Goal: Transaction & Acquisition: Purchase product/service

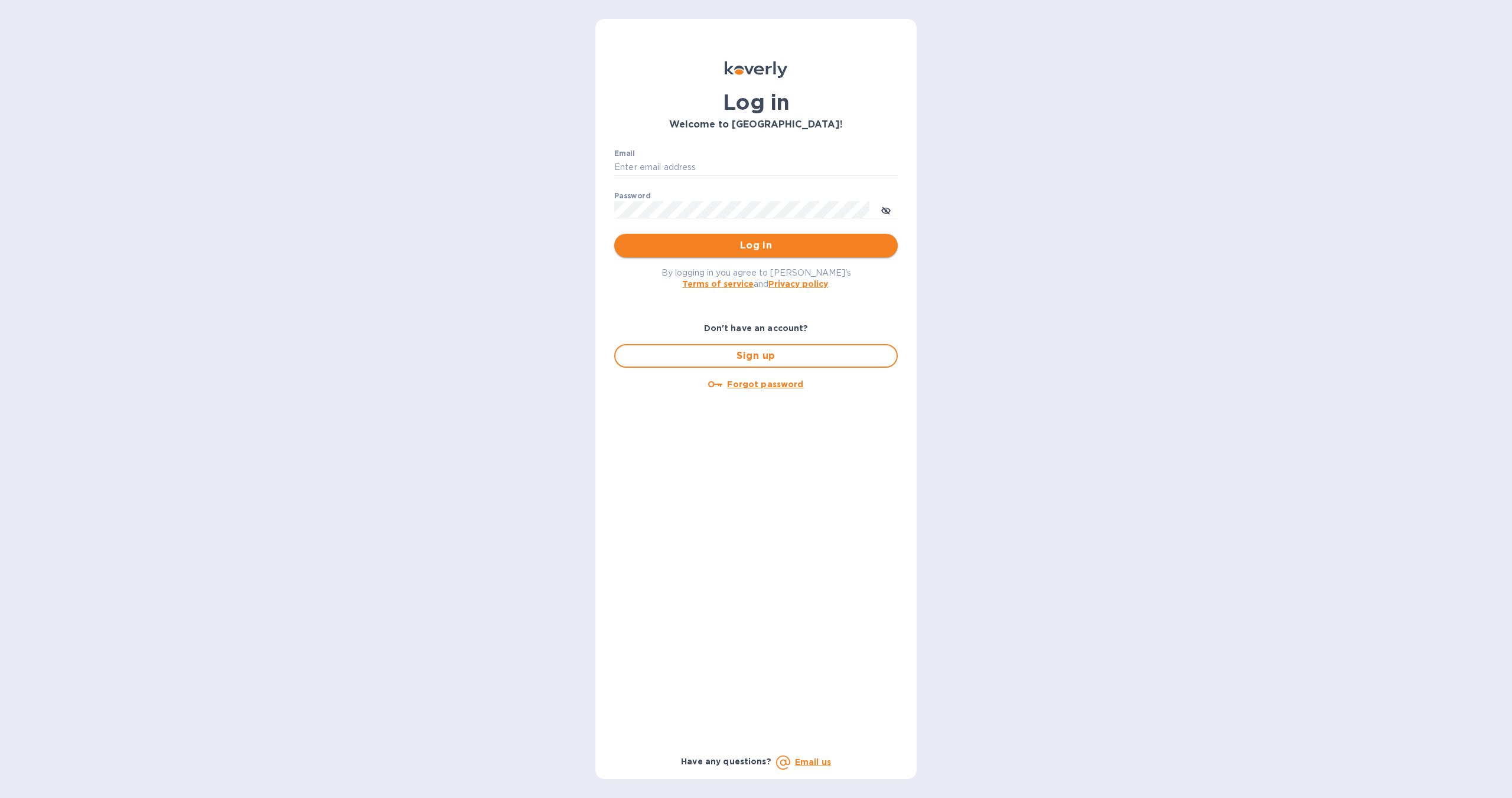
type input "[EMAIL_ADDRESS][DOMAIN_NAME]"
click at [735, 243] on span "Log in" at bounding box center [756, 245] width 265 height 14
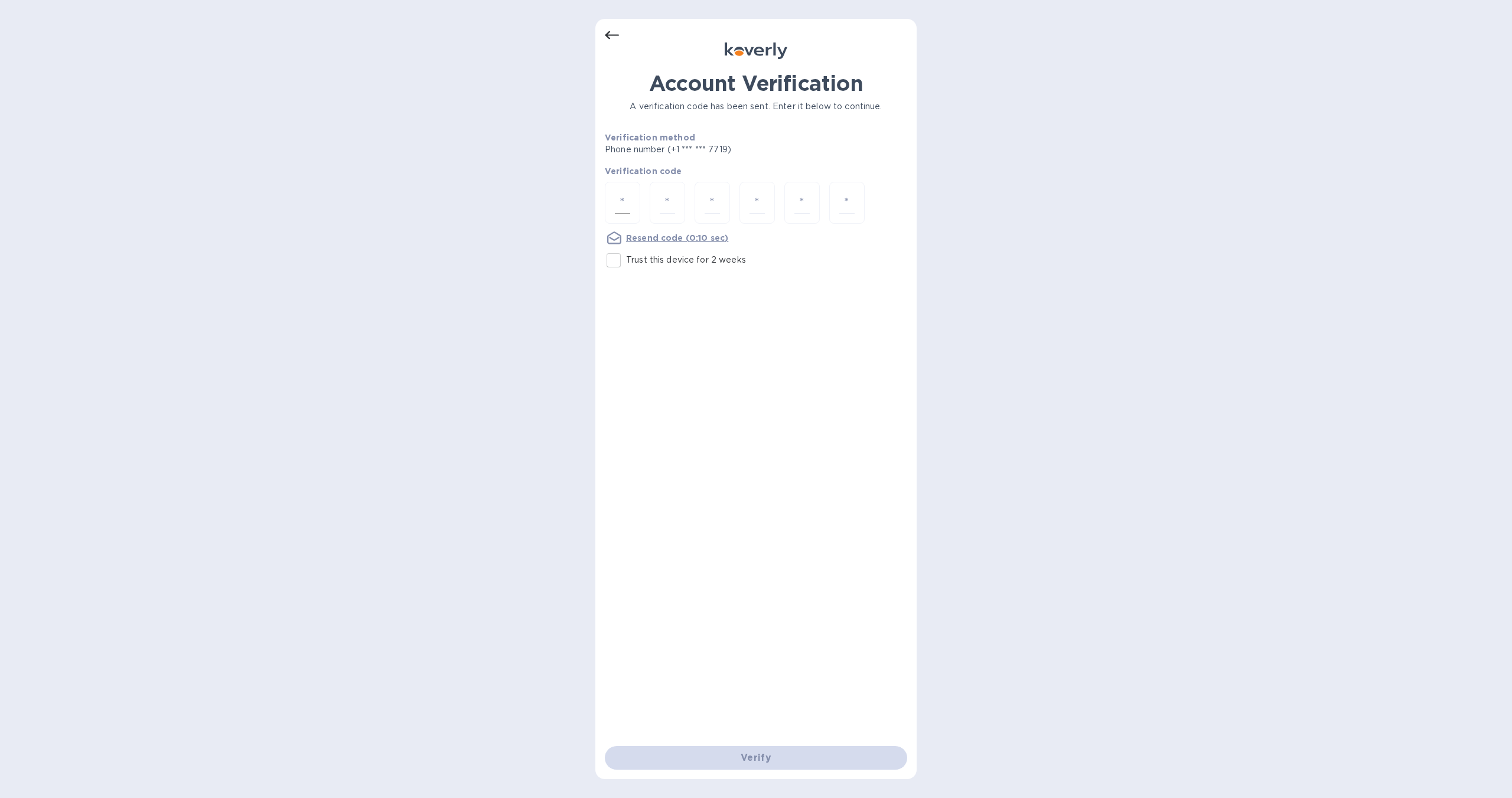
click at [622, 196] on input "number" at bounding box center [622, 203] width 15 height 22
click at [618, 261] on input "Trust this device for 2 weeks" at bounding box center [613, 260] width 24 height 24
checkbox input "true"
click at [627, 202] on input "number" at bounding box center [622, 203] width 15 height 22
type input "3"
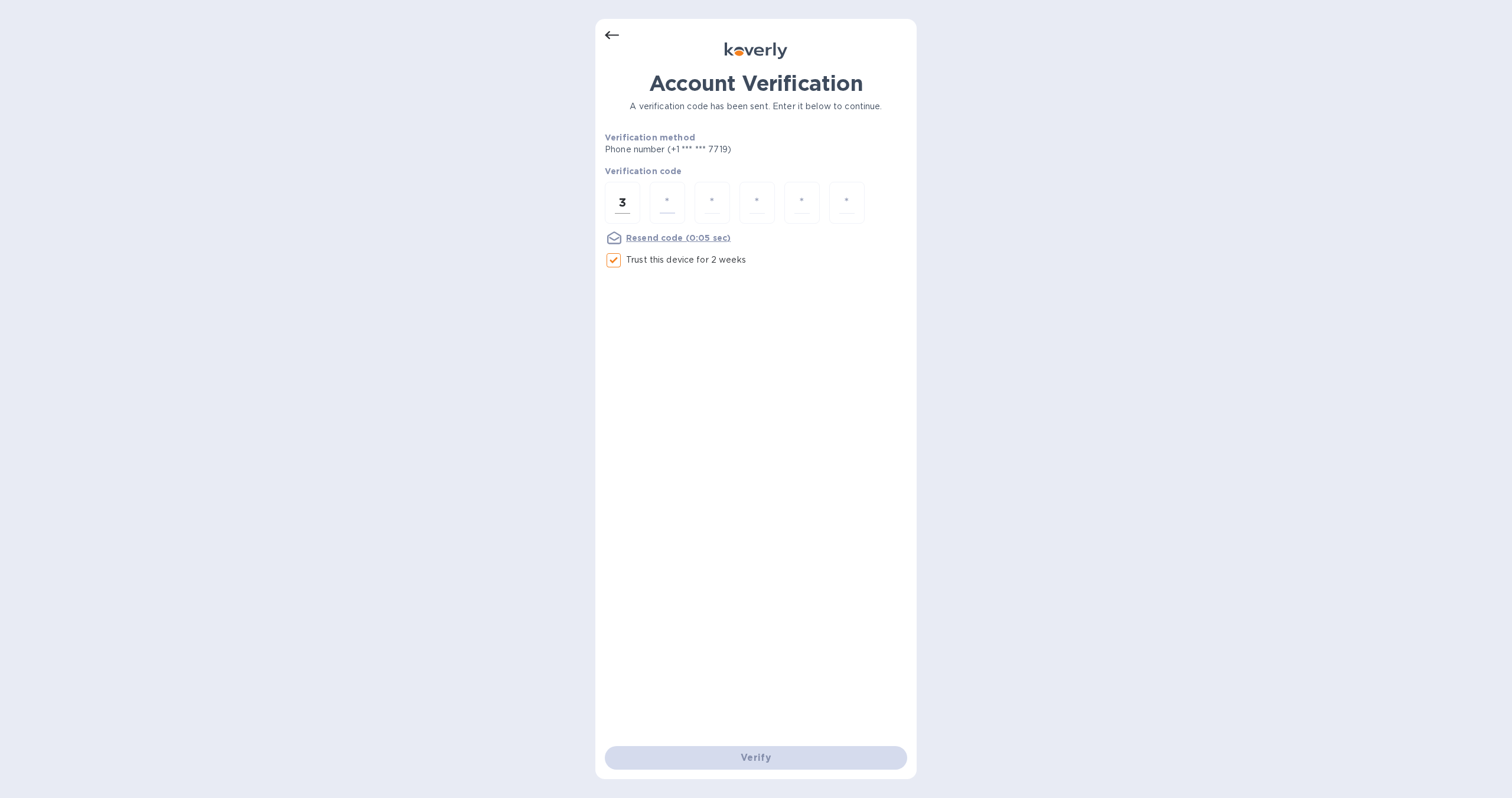
type input "0"
type input "5"
type input "6"
type input "5"
type input "9"
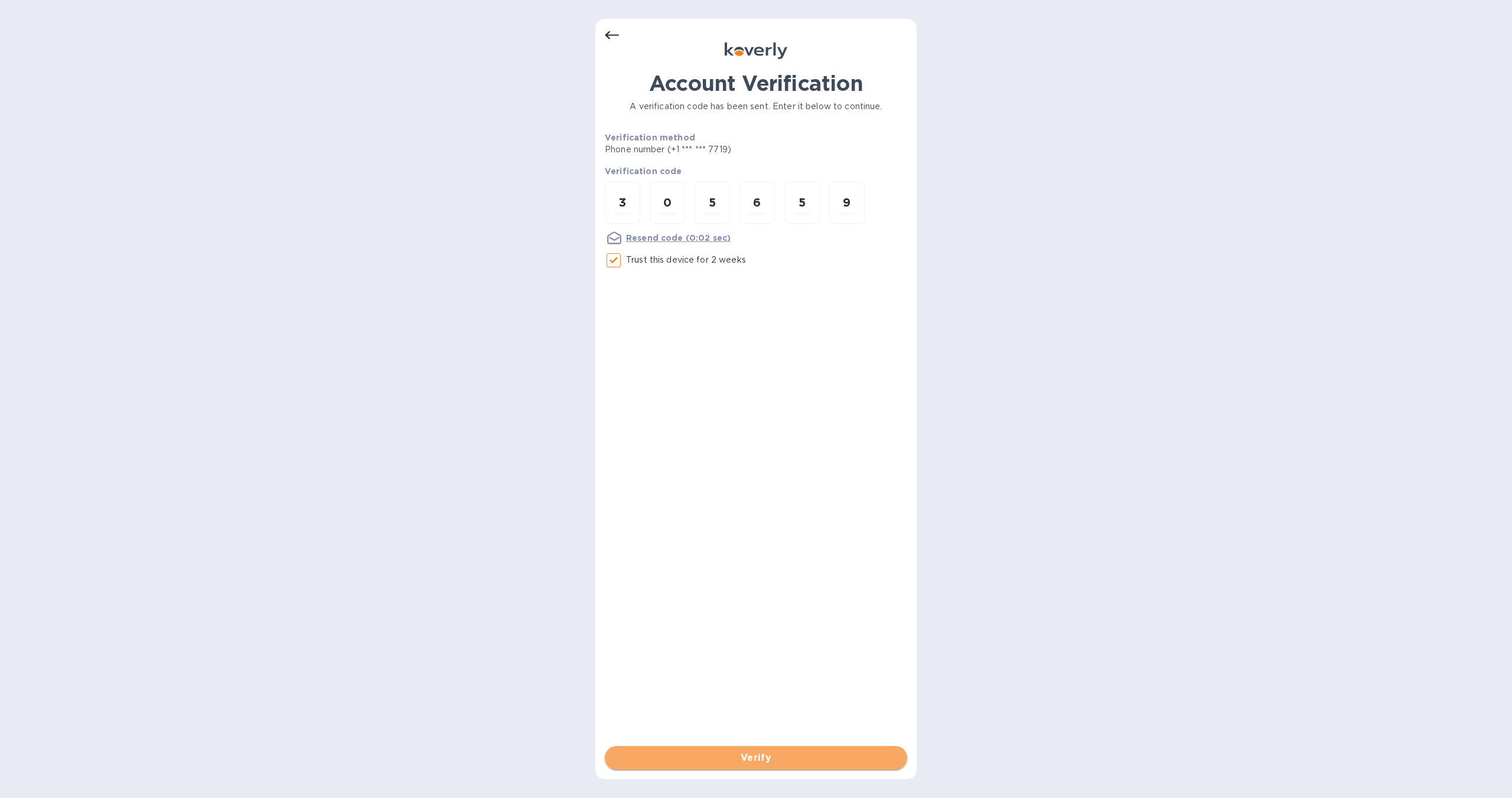
click at [757, 761] on span "Verify" at bounding box center [756, 758] width 283 height 14
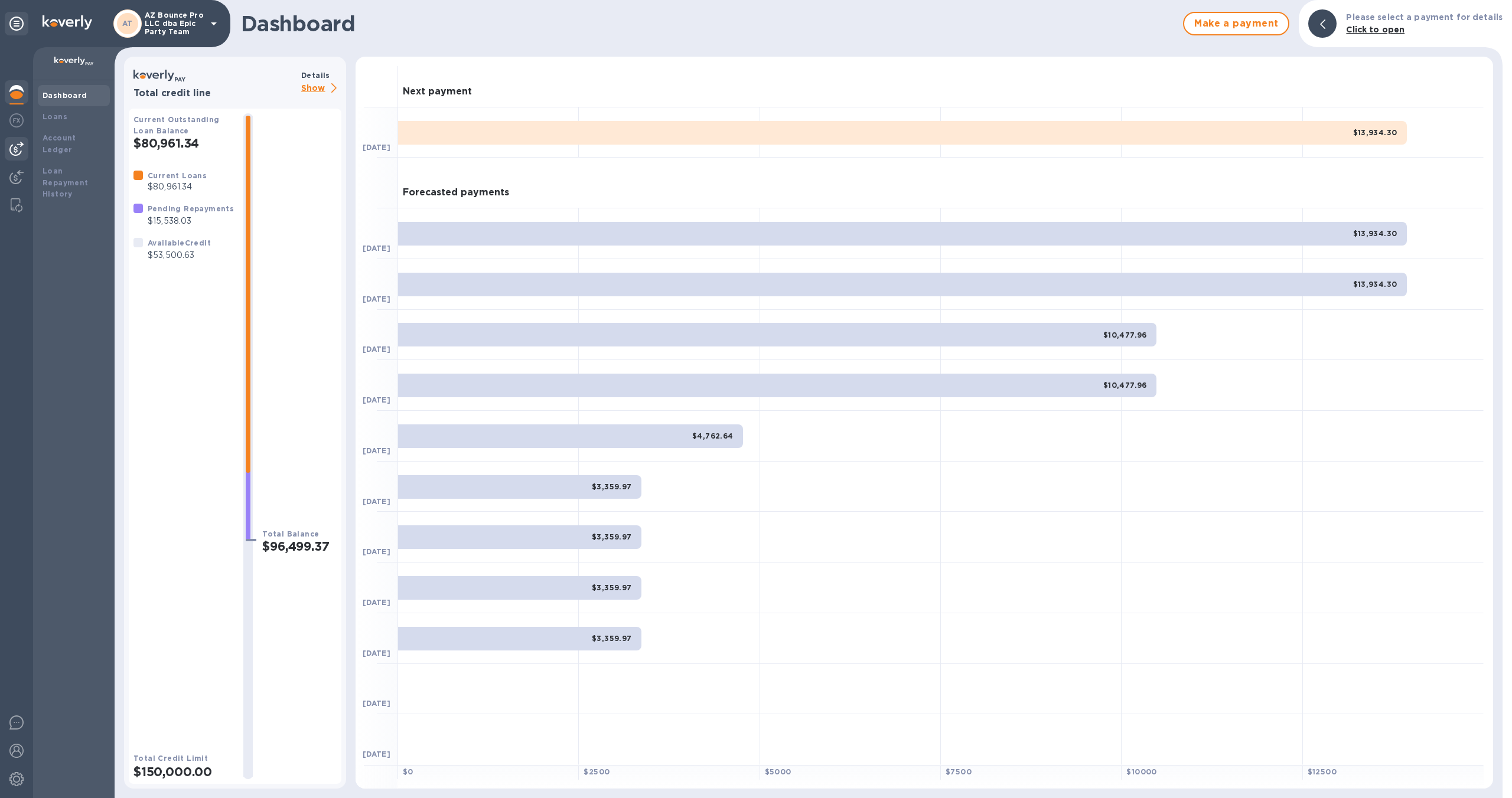
click at [21, 147] on img at bounding box center [17, 149] width 14 height 14
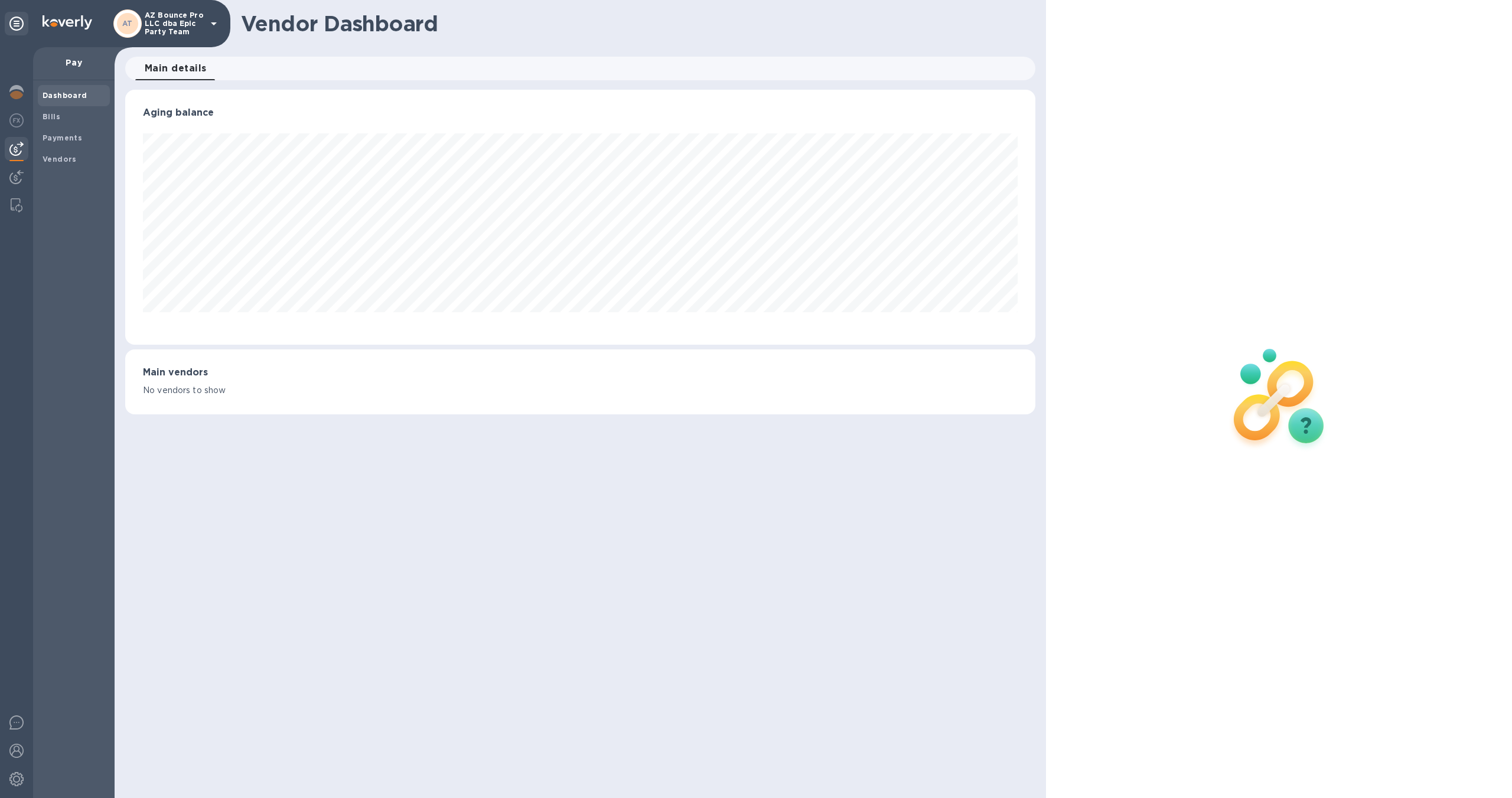
scroll to position [255, 910]
click at [58, 120] on b "Bills" at bounding box center [51, 117] width 17 height 9
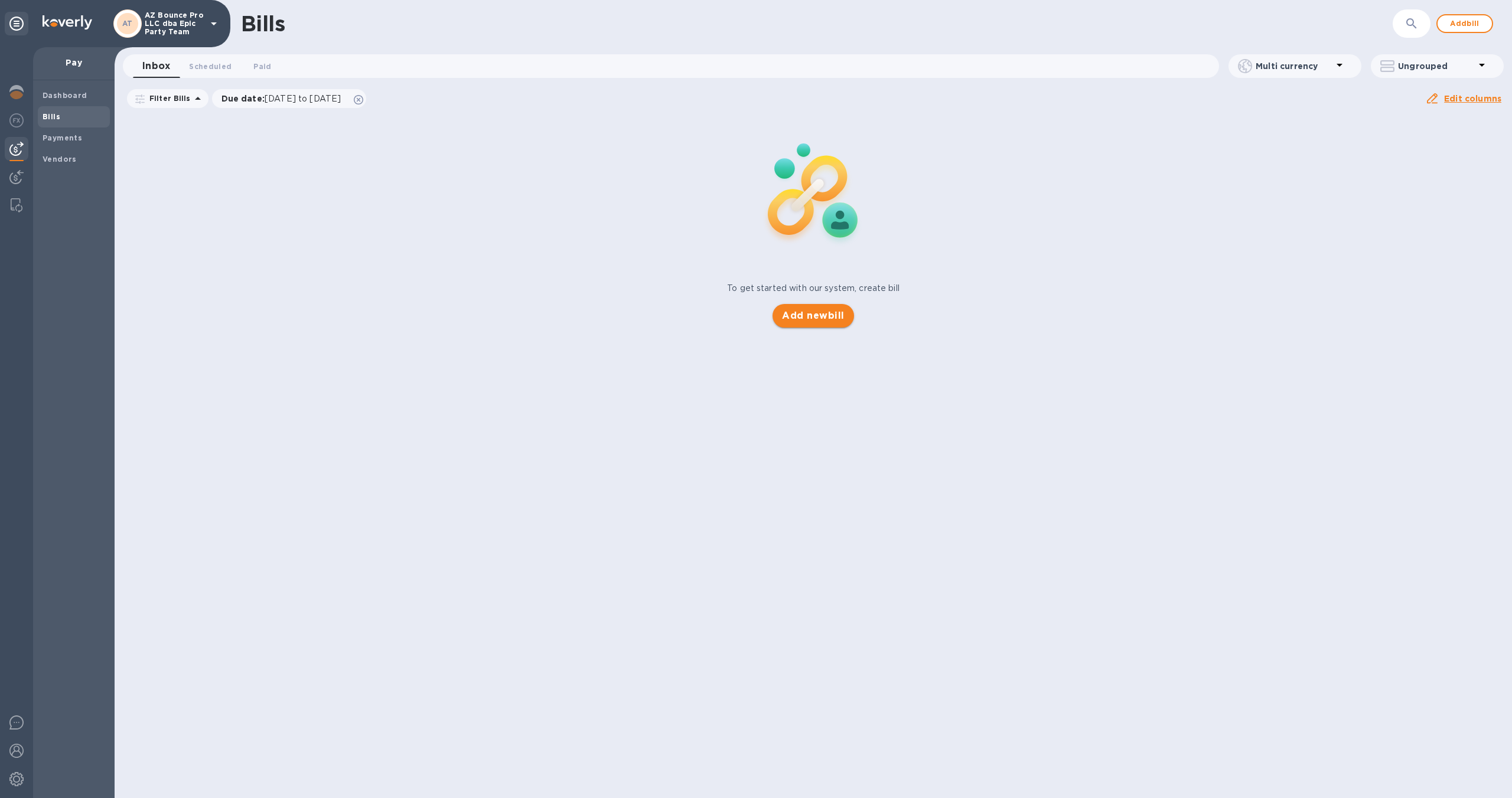
click at [847, 321] on button "Add new bill" at bounding box center [813, 316] width 81 height 24
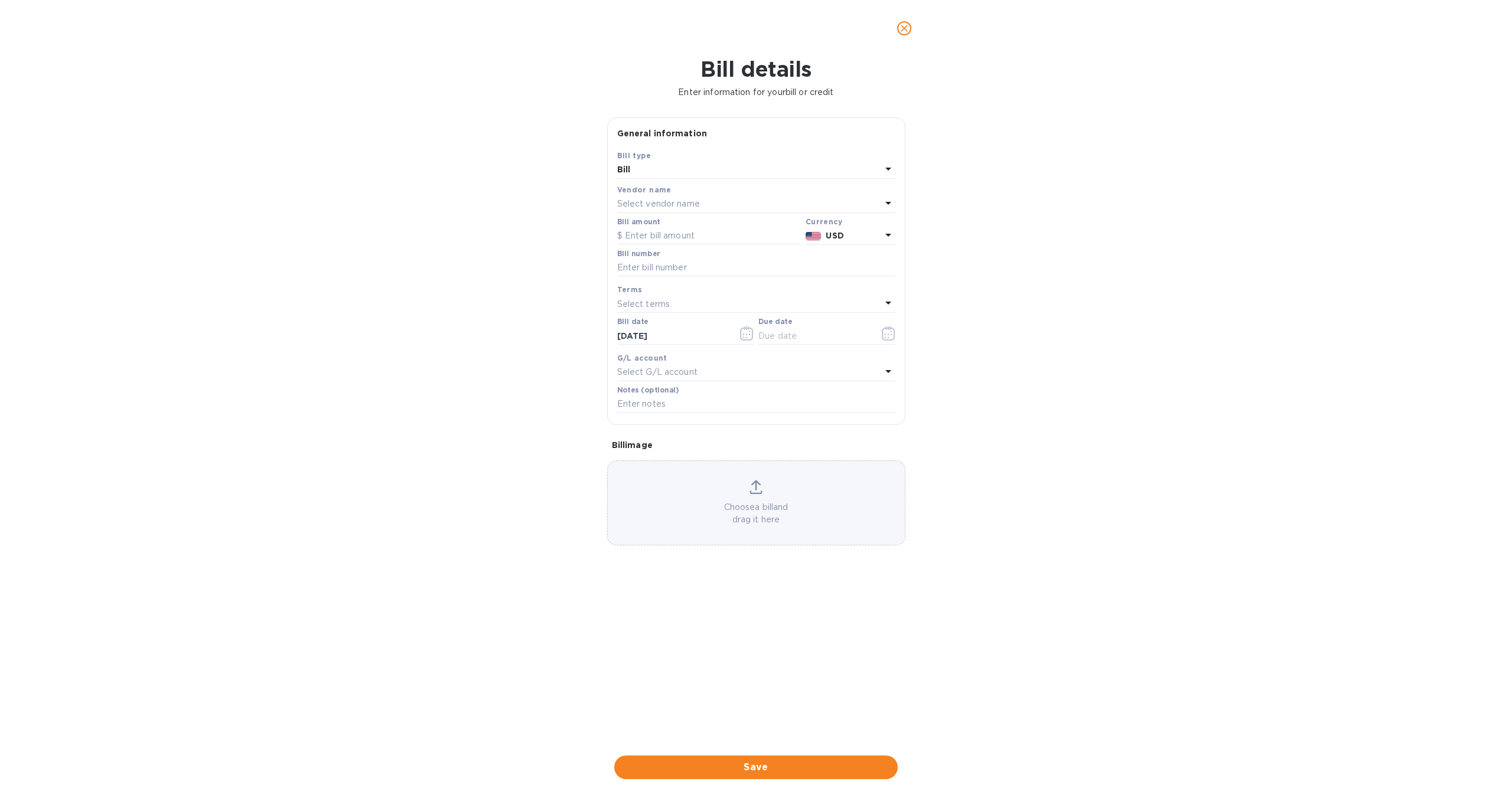
click at [709, 205] on div "Select vendor name" at bounding box center [749, 204] width 264 height 17
click at [706, 363] on p "richwood imports, inc" at bounding box center [752, 363] width 250 height 12
click at [665, 238] on input "text" at bounding box center [709, 236] width 184 height 17
paste input "9,358.00"
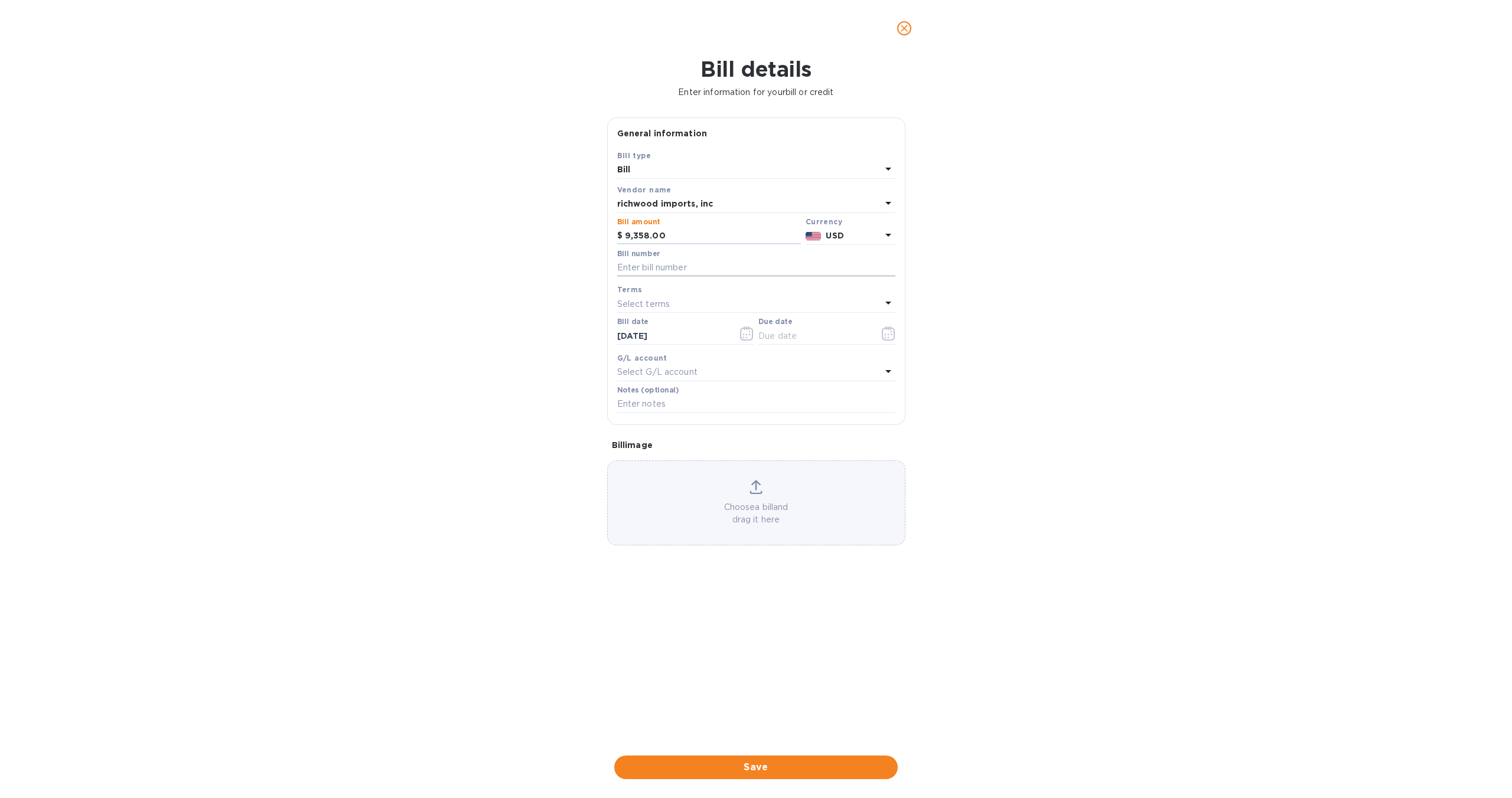
type input "9,358.00"
click at [669, 267] on input "text" at bounding box center [756, 267] width 278 height 17
paste input "48705"
type input "48705"
click at [740, 309] on div "Select terms" at bounding box center [749, 304] width 264 height 17
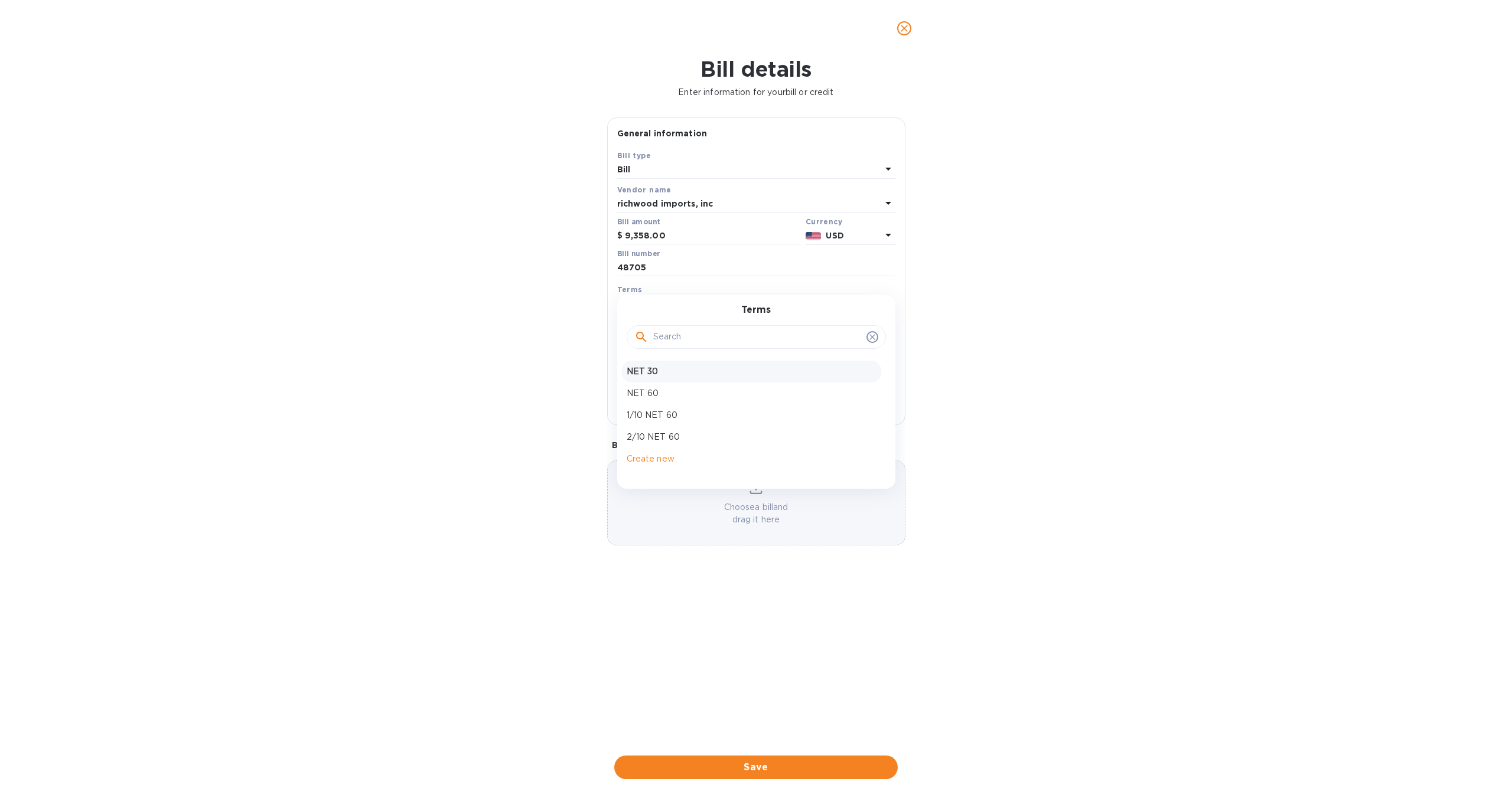
click at [685, 380] on div "NET 30" at bounding box center [751, 372] width 259 height 22
type input "10/31/2025"
click at [800, 769] on span "Save" at bounding box center [756, 768] width 265 height 14
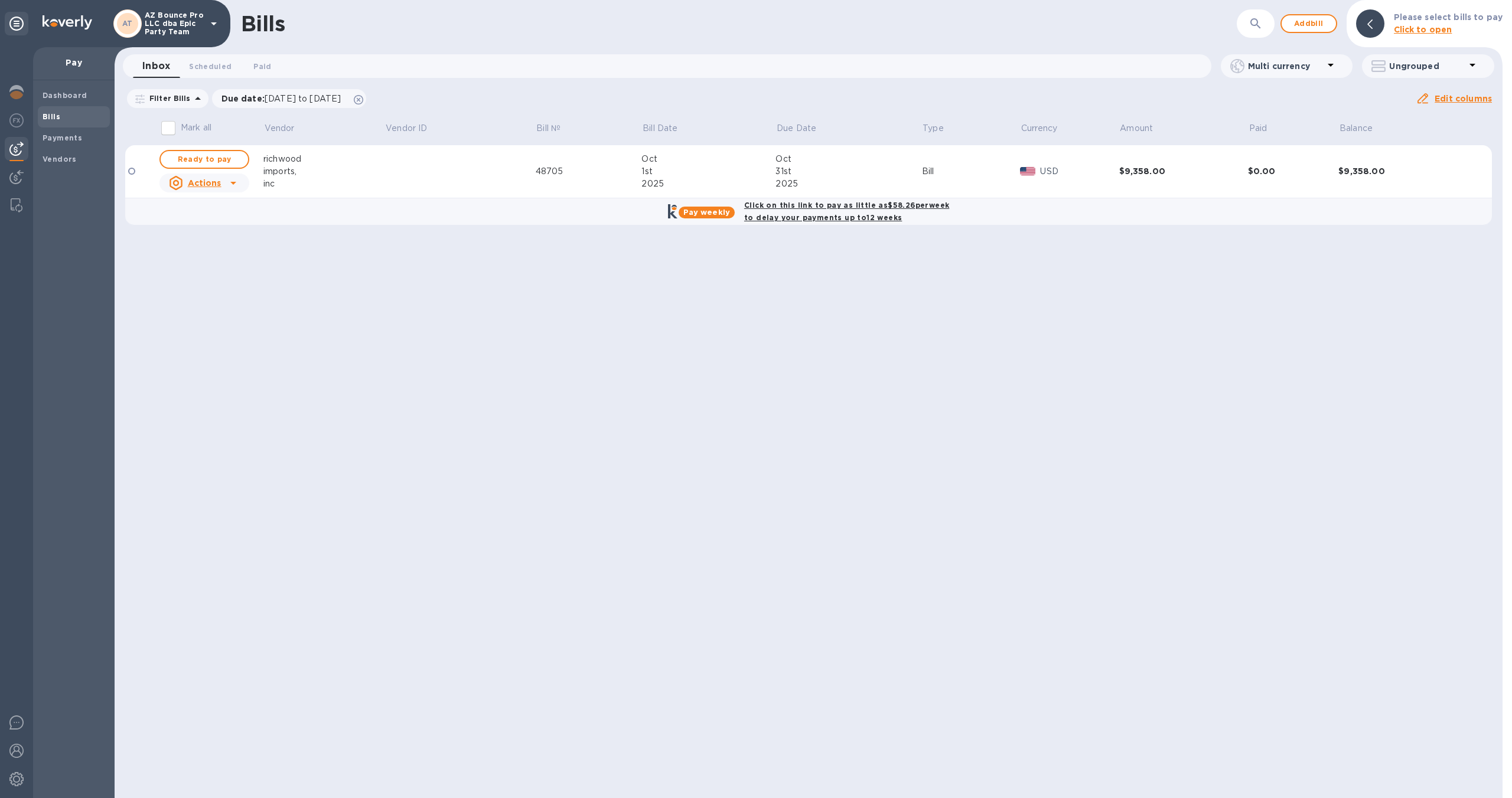
click at [854, 219] on b "Click on this link to pay as little as $58.26 per week to delay your payments u…" at bounding box center [847, 211] width 205 height 21
checkbox input "true"
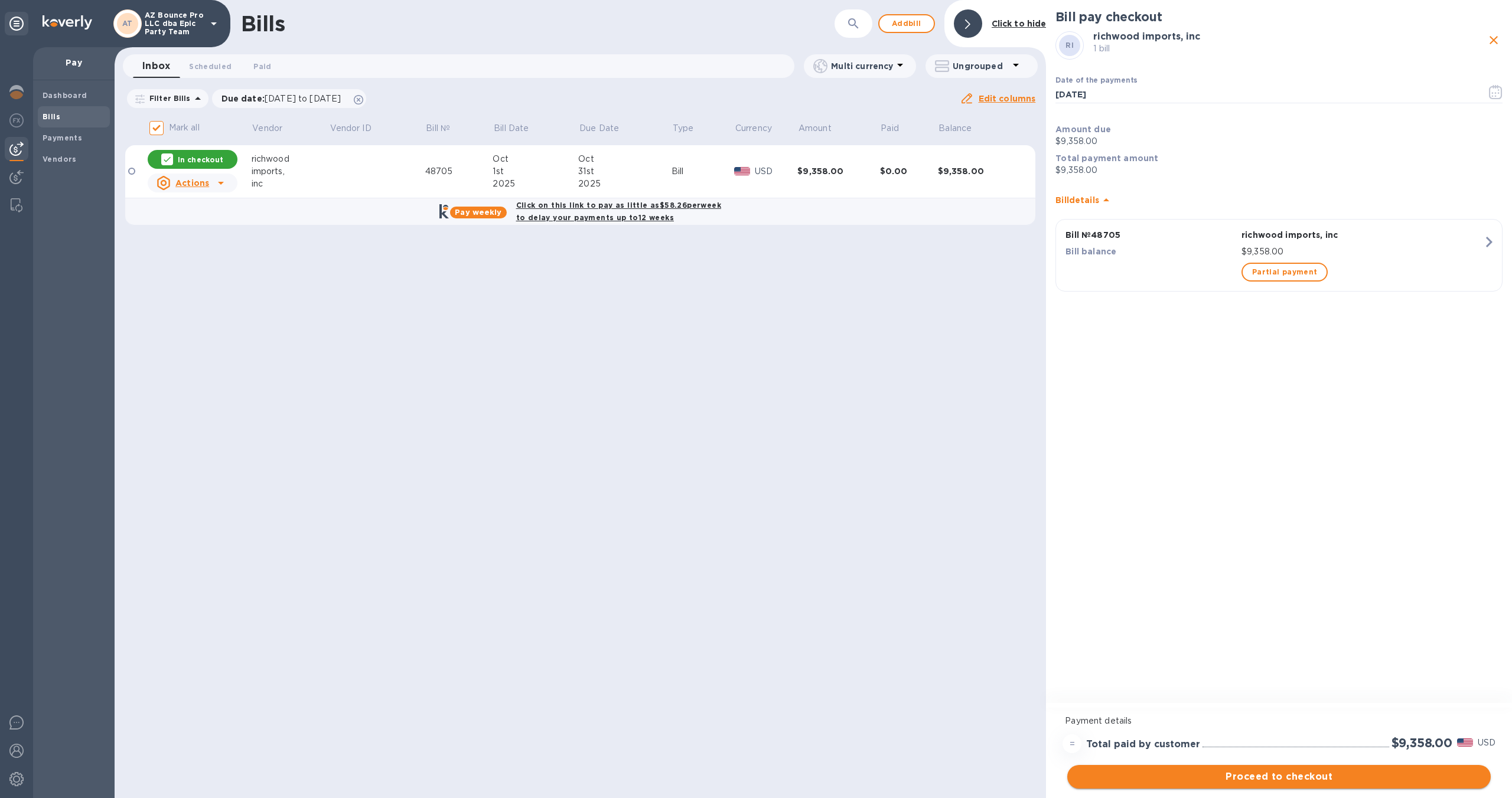
click at [1317, 783] on span "Proceed to checkout" at bounding box center [1279, 777] width 405 height 14
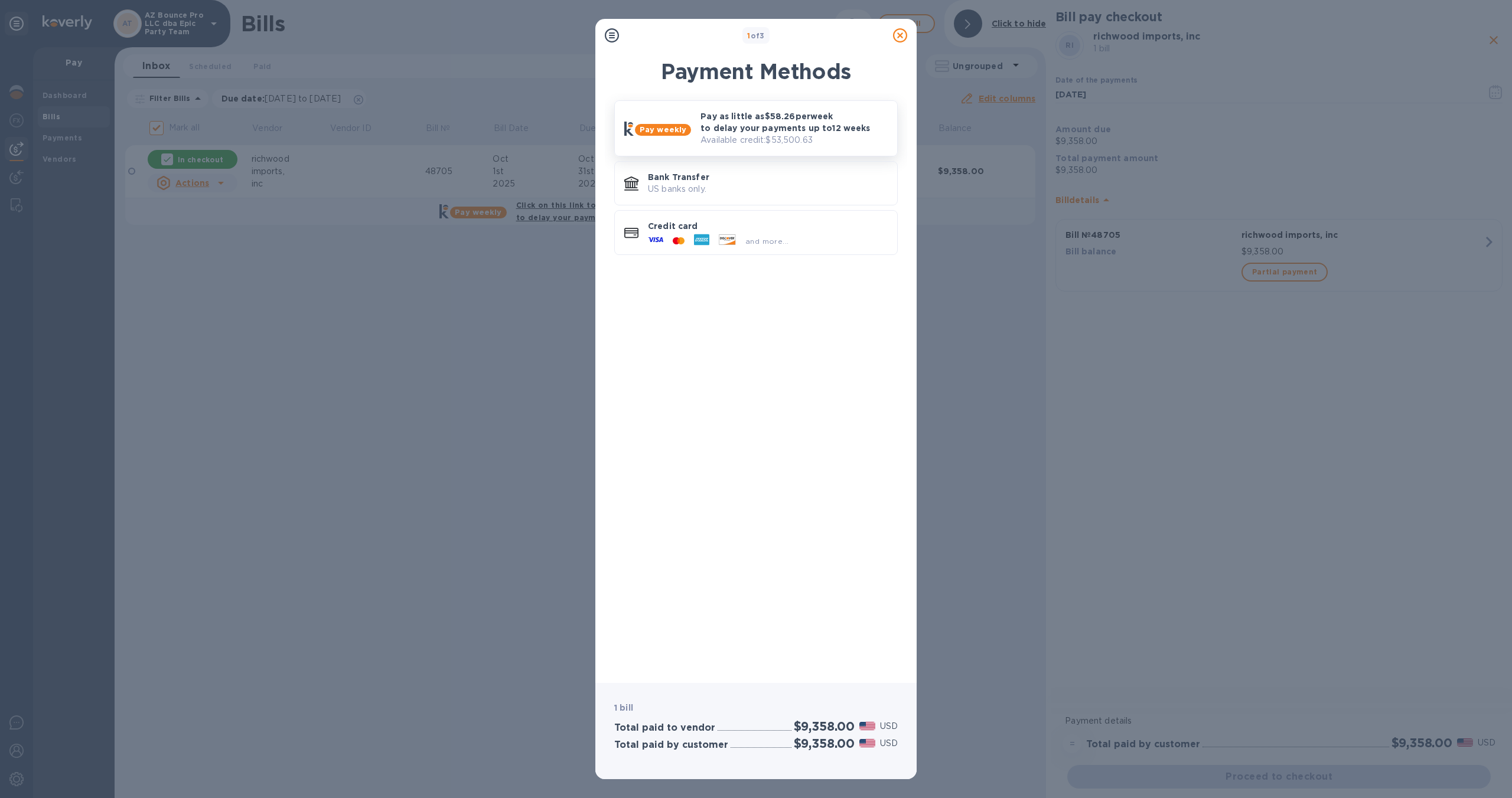
click at [750, 131] on p "Pay as little as $58.26 per week to delay your payments up to 12 weeks" at bounding box center [794, 122] width 187 height 24
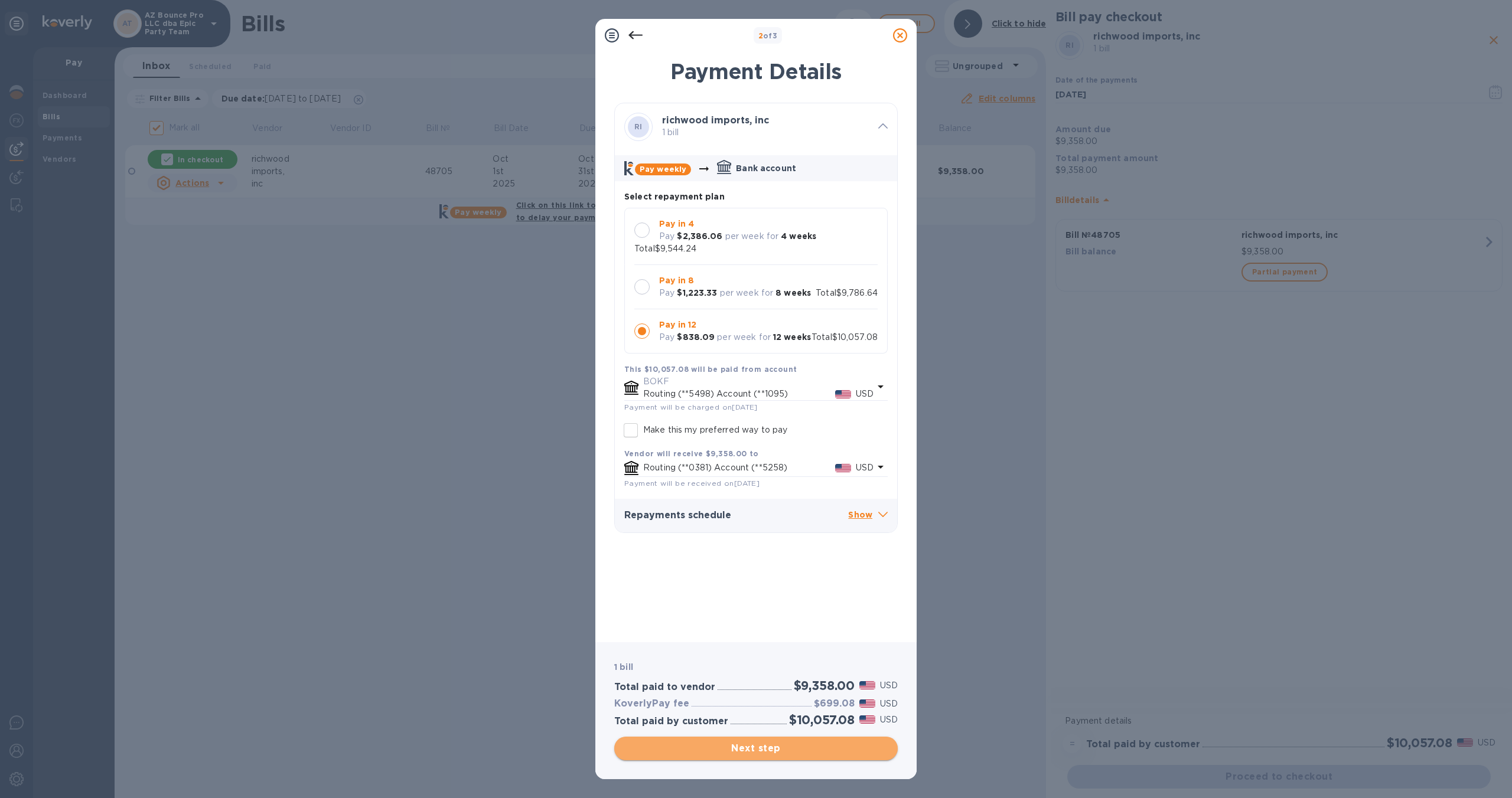
click at [808, 752] on span "Next step" at bounding box center [756, 748] width 265 height 14
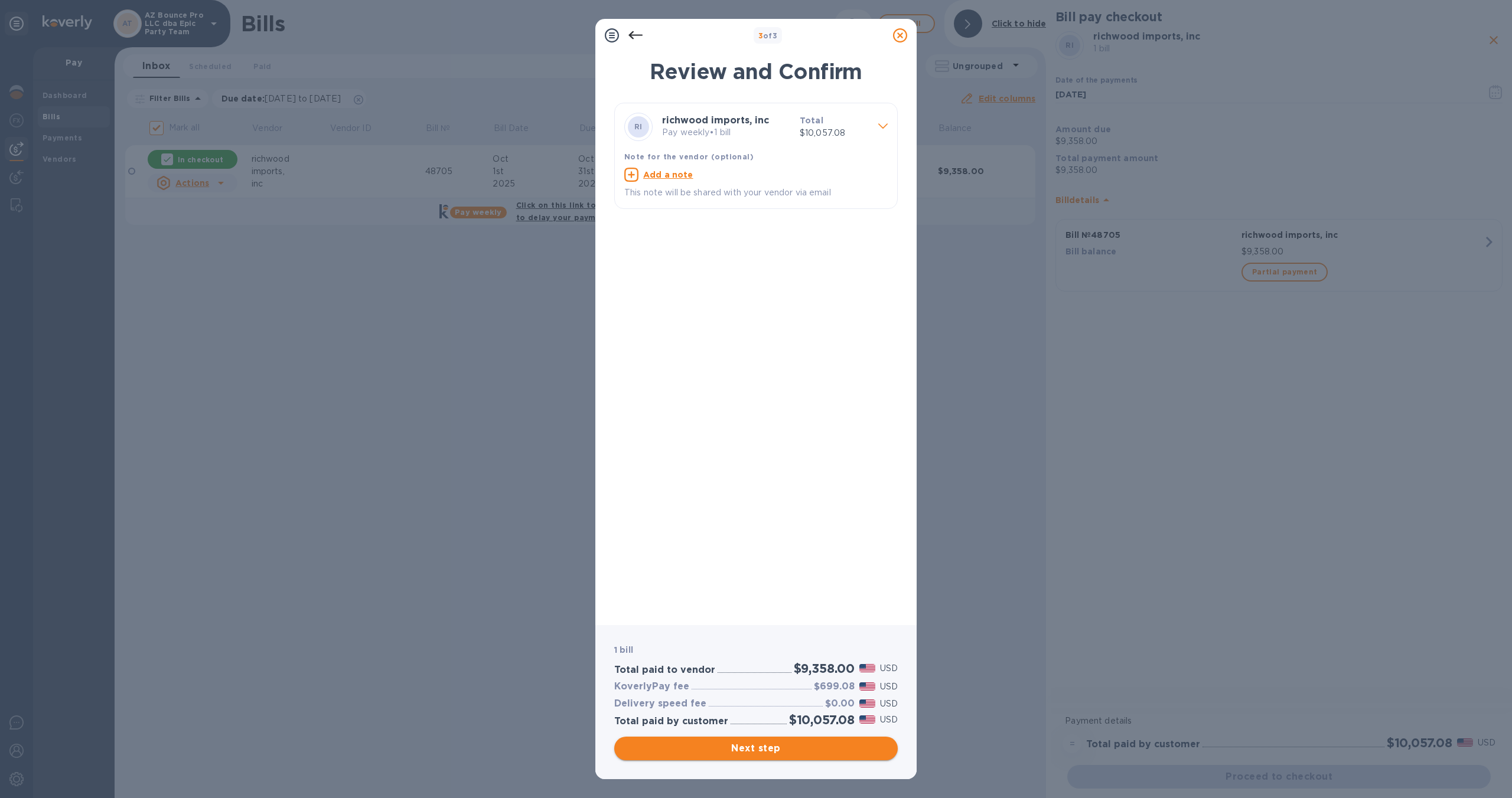
click at [811, 750] on span "Next step" at bounding box center [756, 748] width 265 height 14
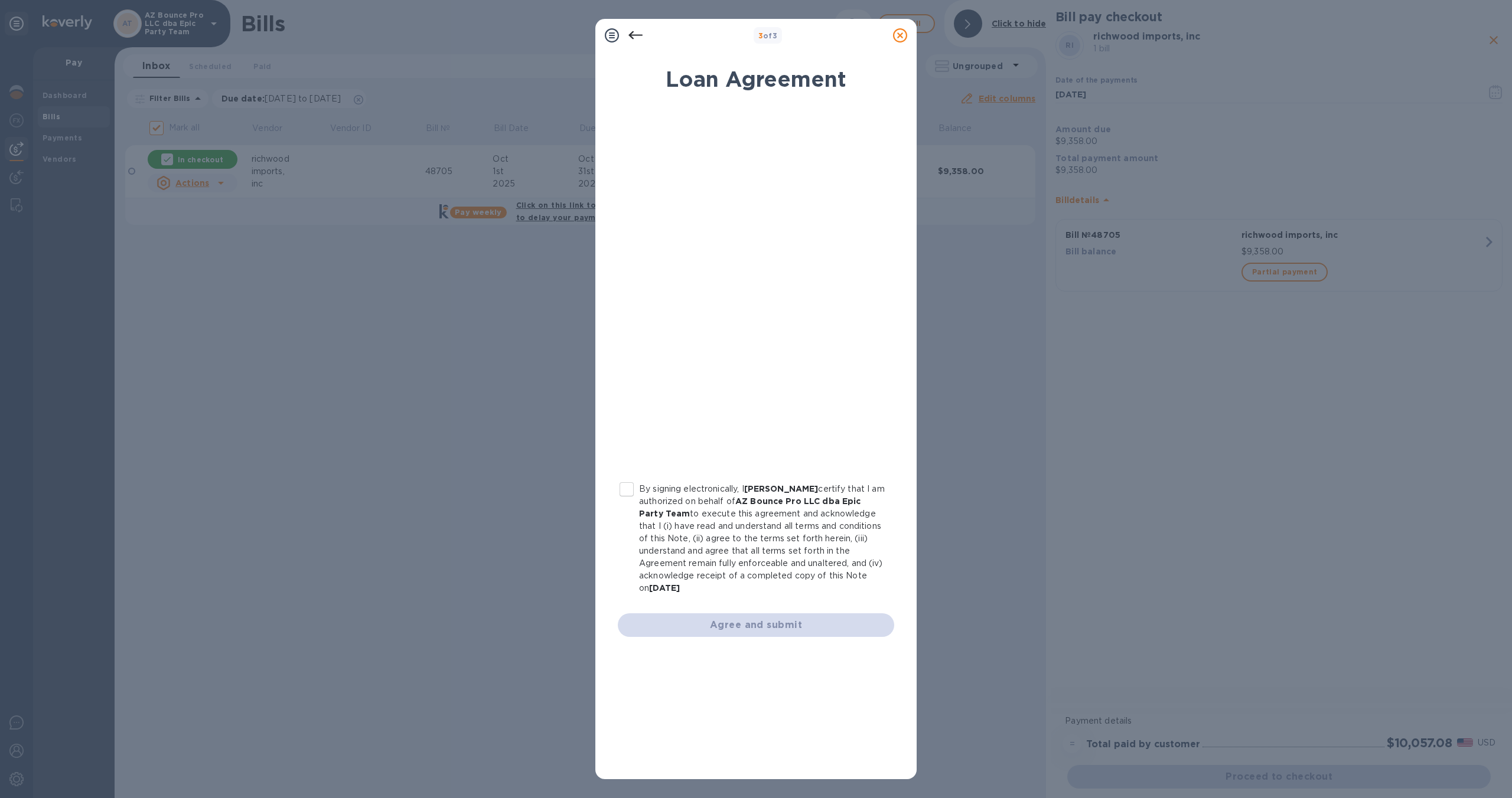
click at [630, 487] on input "By signing electronically, I Nathan Jaehnig certify that I am authorized on beh…" at bounding box center [626, 489] width 24 height 24
checkbox input "true"
click at [769, 623] on span "Agree and submit" at bounding box center [756, 625] width 258 height 14
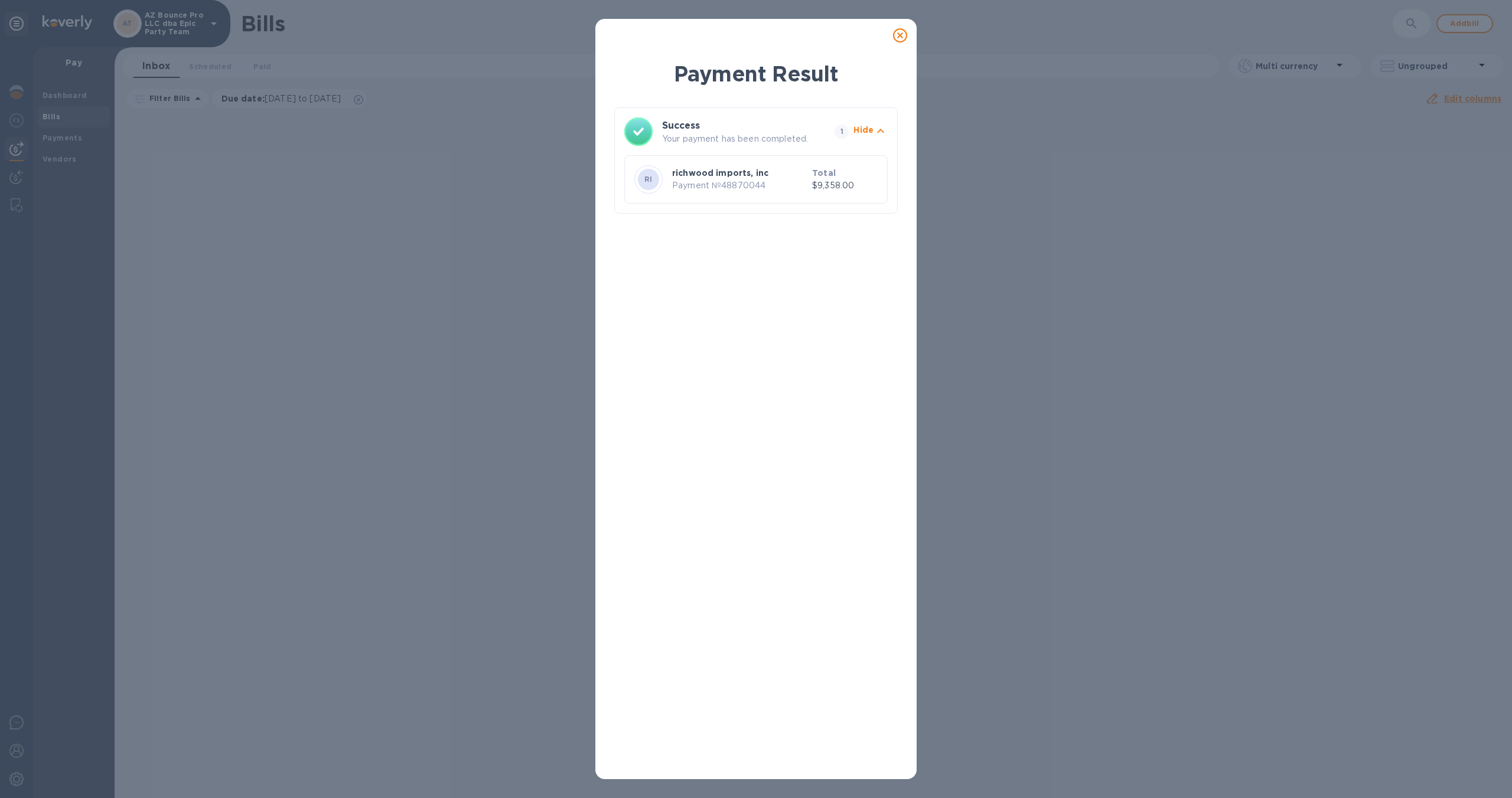
click at [819, 184] on p "$9,358.00" at bounding box center [845, 185] width 66 height 12
click at [861, 129] on p "Hide" at bounding box center [863, 129] width 20 height 12
click at [861, 129] on p "Show" at bounding box center [861, 129] width 24 height 12
click at [898, 32] on icon at bounding box center [900, 35] width 14 height 14
